Goal: Task Accomplishment & Management: Use online tool/utility

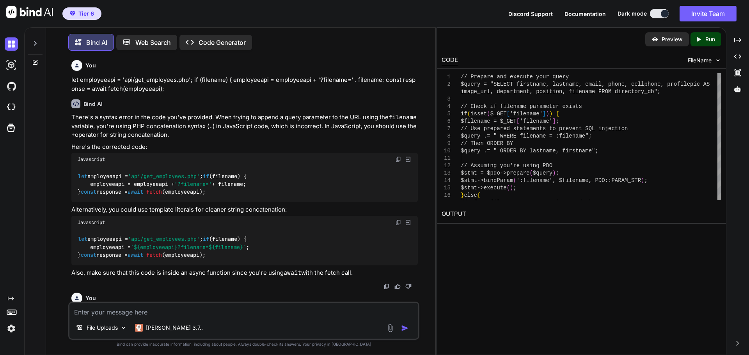
scroll to position [383, 0]
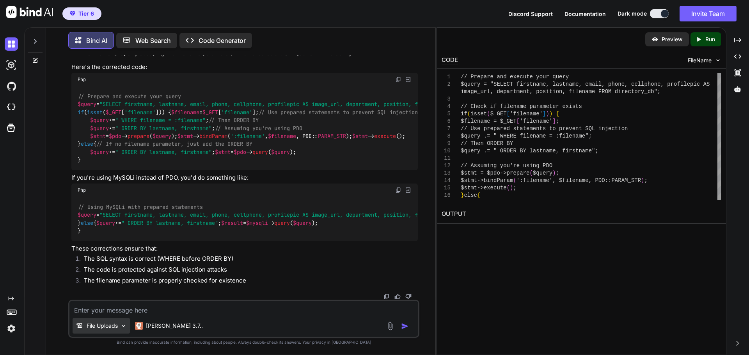
click at [108, 325] on p "File Uploads" at bounding box center [102, 326] width 31 height 8
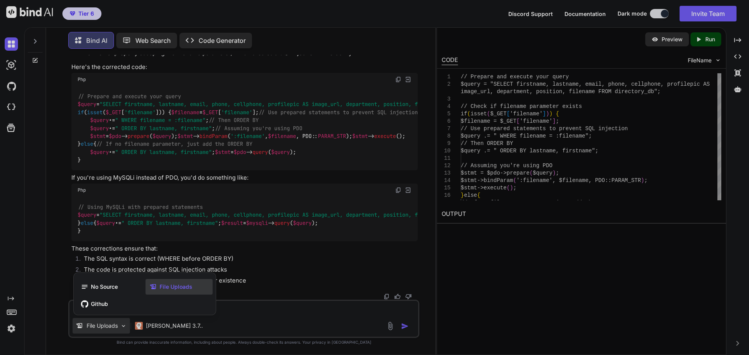
click at [170, 290] on span "File Uploads" at bounding box center [176, 287] width 33 height 8
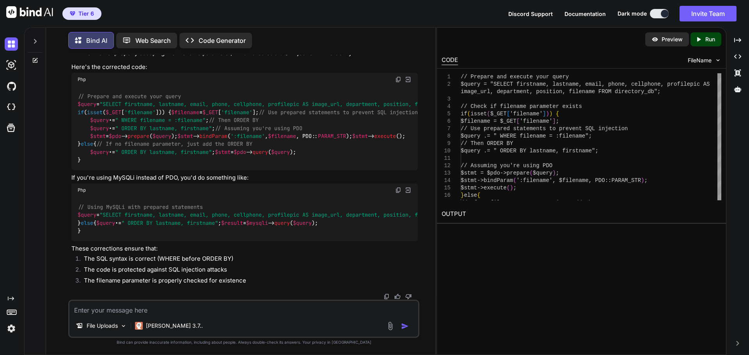
scroll to position [570, 0]
click at [10, 298] on icon "Created with Pixso." at bounding box center [11, 299] width 6 height 6
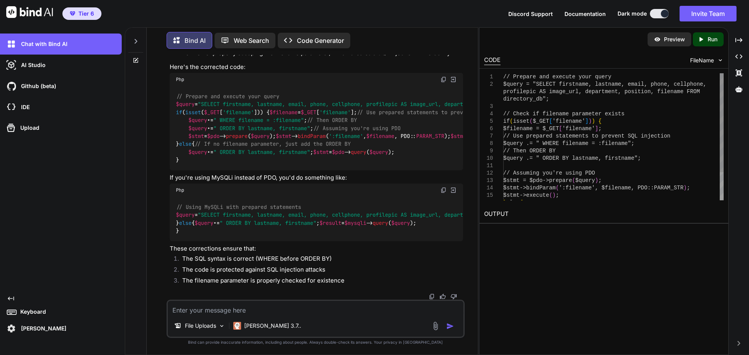
scroll to position [570, 0]
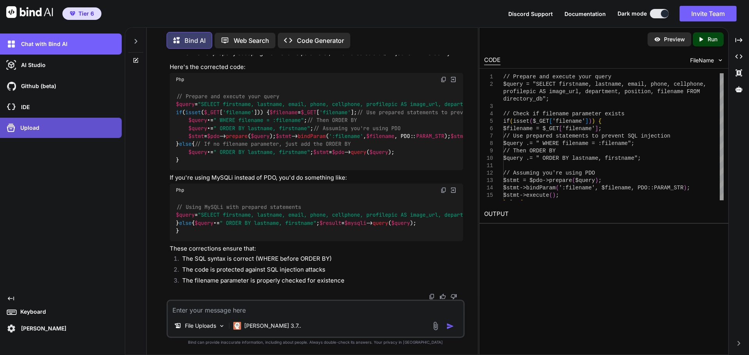
click at [42, 132] on div "Upload" at bounding box center [63, 128] width 117 height 12
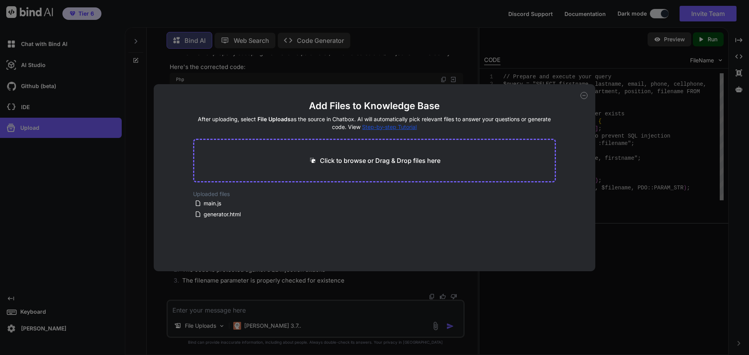
click at [392, 161] on p "Click to browse or Drag & Drop files here" at bounding box center [380, 160] width 121 height 9
type input "C:\fakepath\copy_image_data.php"
click at [544, 248] on button "Finish" at bounding box center [542, 248] width 27 height 16
click at [585, 97] on icon at bounding box center [583, 95] width 7 height 7
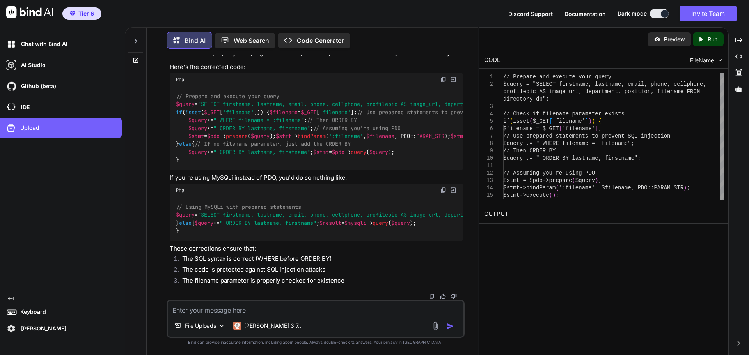
click at [224, 306] on textarea at bounding box center [316, 308] width 296 height 14
click at [209, 327] on p "File Uploads" at bounding box center [200, 326] width 31 height 8
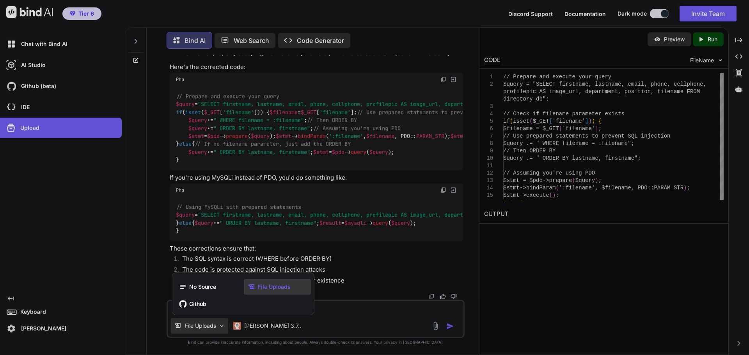
click at [209, 327] on div at bounding box center [374, 177] width 749 height 355
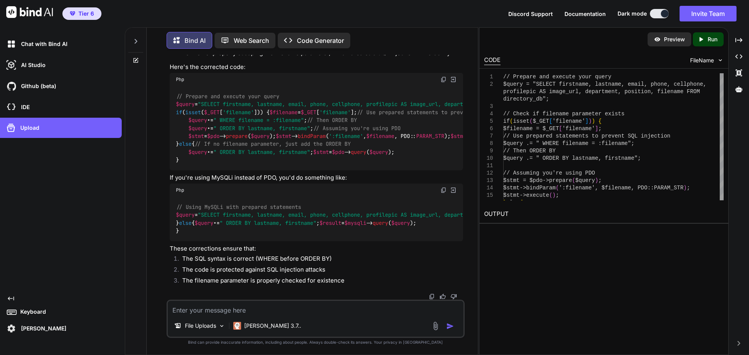
click at [222, 307] on textarea at bounding box center [316, 308] width 296 height 14
click at [290, 310] on textarea "modify copy_image_data.php" at bounding box center [316, 308] width 296 height 14
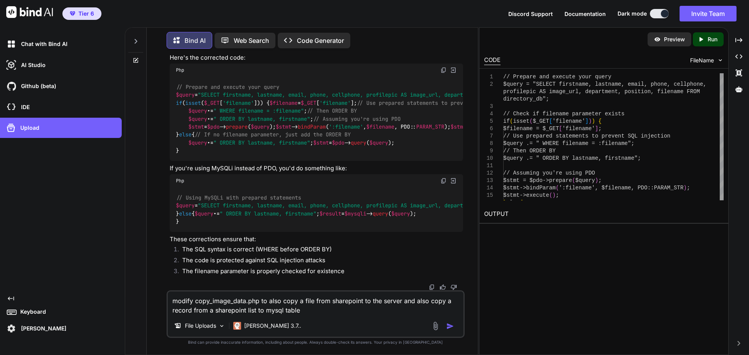
type textarea "modify copy_image_data.php to also copy a file from sharepoint to the server an…"
click at [453, 327] on img "button" at bounding box center [450, 327] width 8 height 8
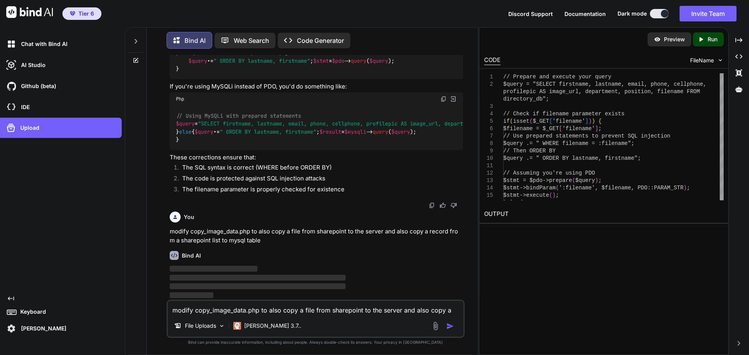
scroll to position [653, 0]
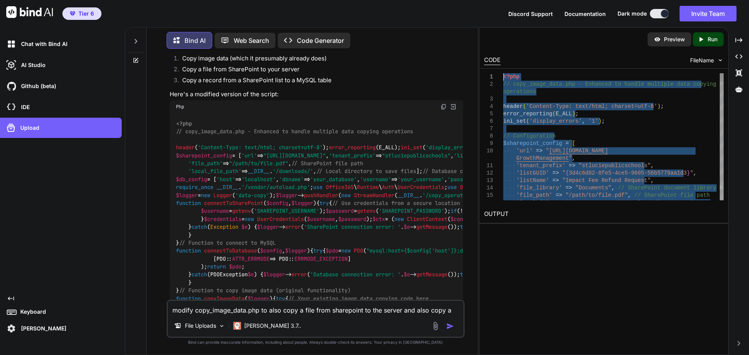
drag, startPoint x: 512, startPoint y: 198, endPoint x: 490, endPoint y: -1, distance: 199.8
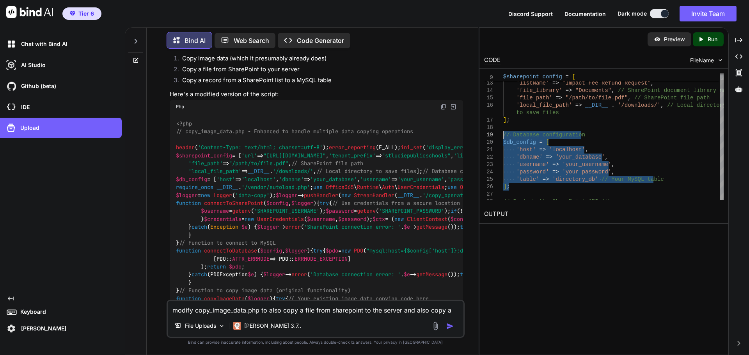
drag, startPoint x: 529, startPoint y: 187, endPoint x: 486, endPoint y: 136, distance: 66.5
